Goal: Transaction & Acquisition: Book appointment/travel/reservation

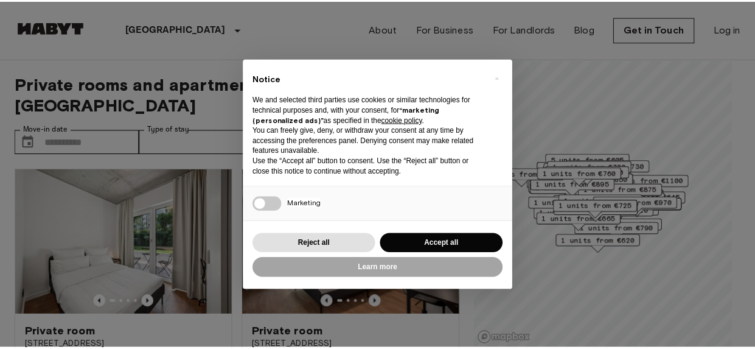
scroll to position [140, 0]
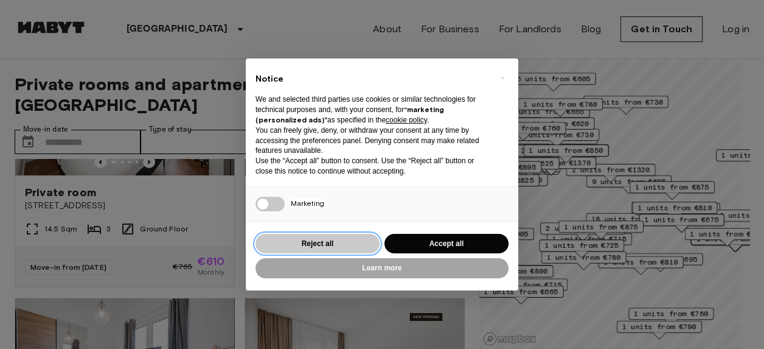
click at [336, 251] on button "Reject all" at bounding box center [317, 244] width 124 height 20
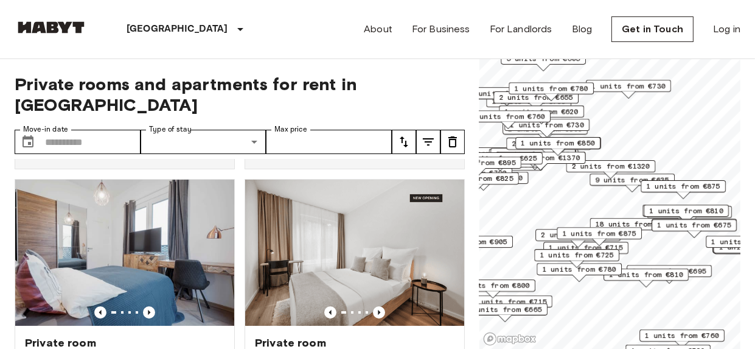
scroll to position [0, 0]
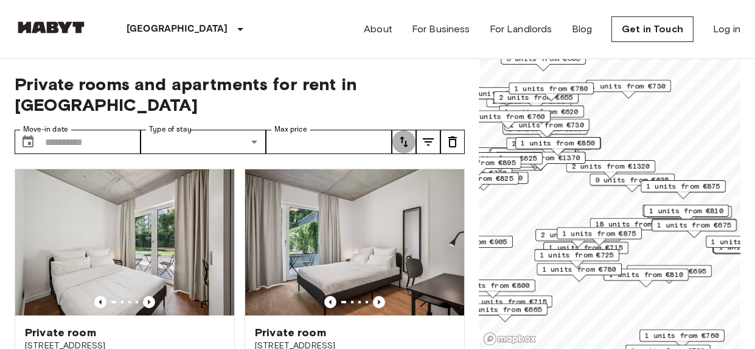
click at [410, 134] on icon "tune" at bounding box center [404, 141] width 15 height 15
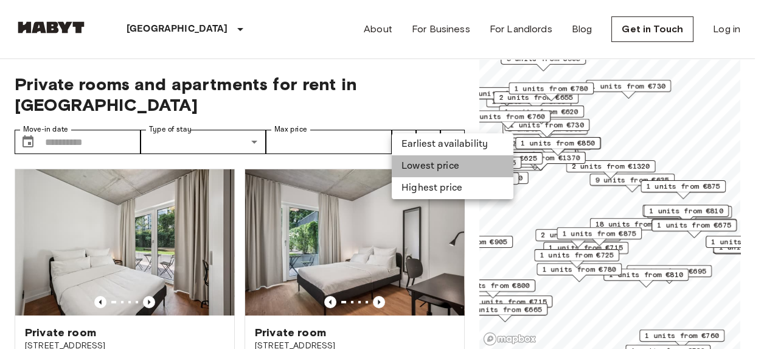
click at [426, 162] on li "Lowest price" at bounding box center [453, 166] width 122 height 22
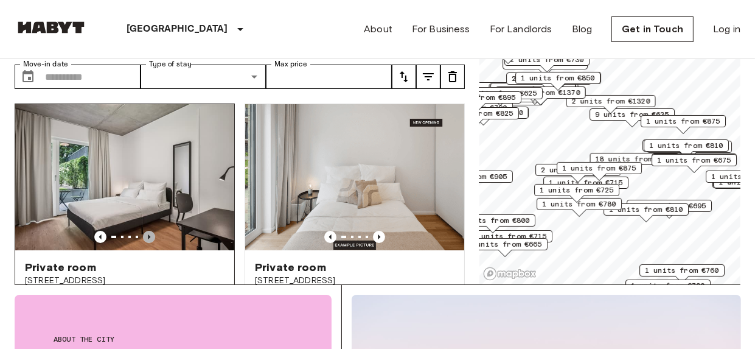
click at [148, 231] on icon "Previous image" at bounding box center [149, 237] width 12 height 12
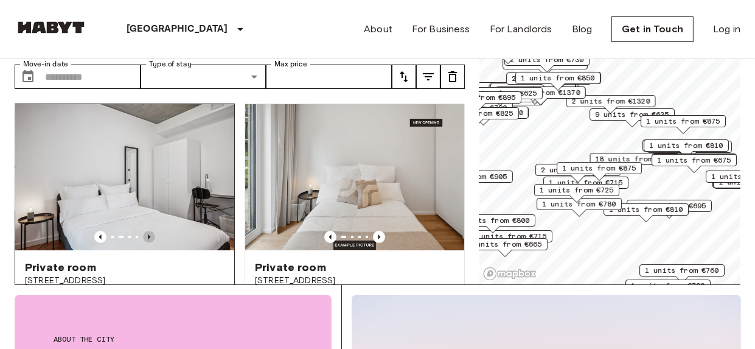
click at [148, 231] on icon "Previous image" at bounding box center [149, 237] width 12 height 12
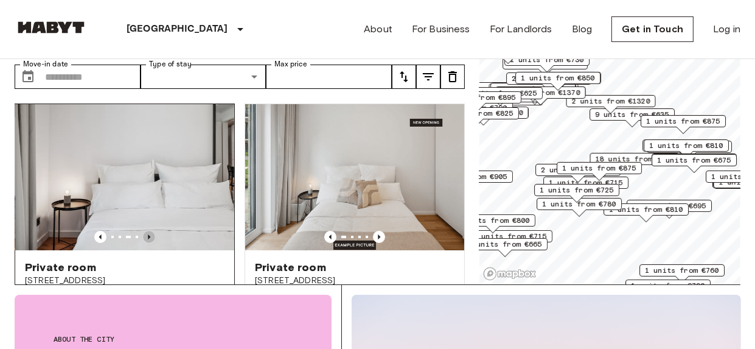
click at [148, 231] on icon "Previous image" at bounding box center [149, 237] width 12 height 12
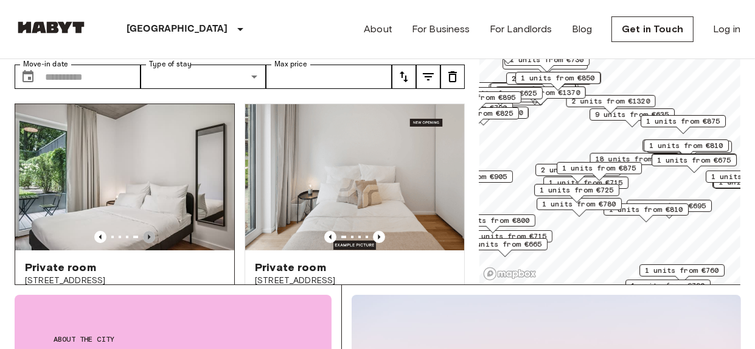
click at [148, 231] on icon "Previous image" at bounding box center [149, 237] width 12 height 12
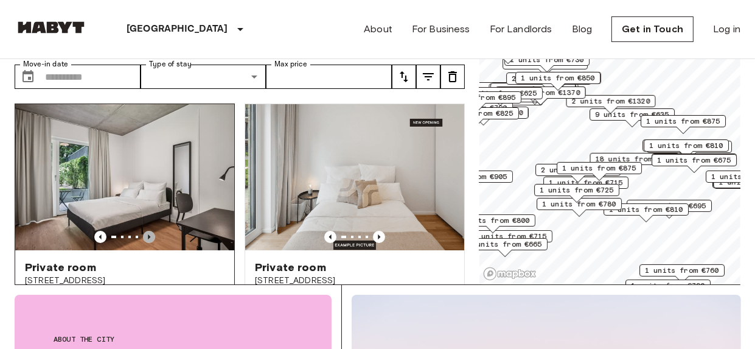
click at [148, 231] on icon "Previous image" at bounding box center [149, 237] width 12 height 12
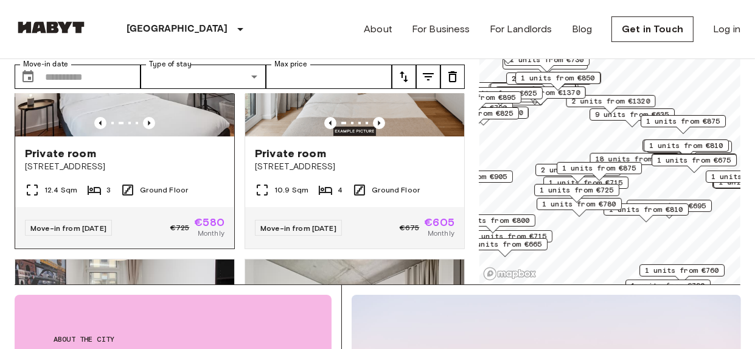
scroll to position [121, 0]
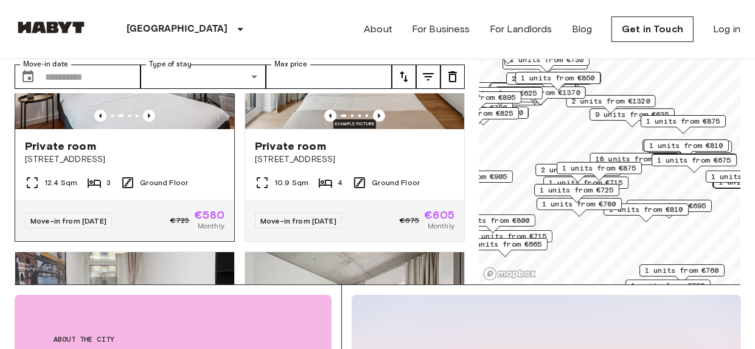
click at [153, 153] on span "[STREET_ADDRESS]" at bounding box center [124, 159] width 199 height 12
